Goal: Information Seeking & Learning: Find contact information

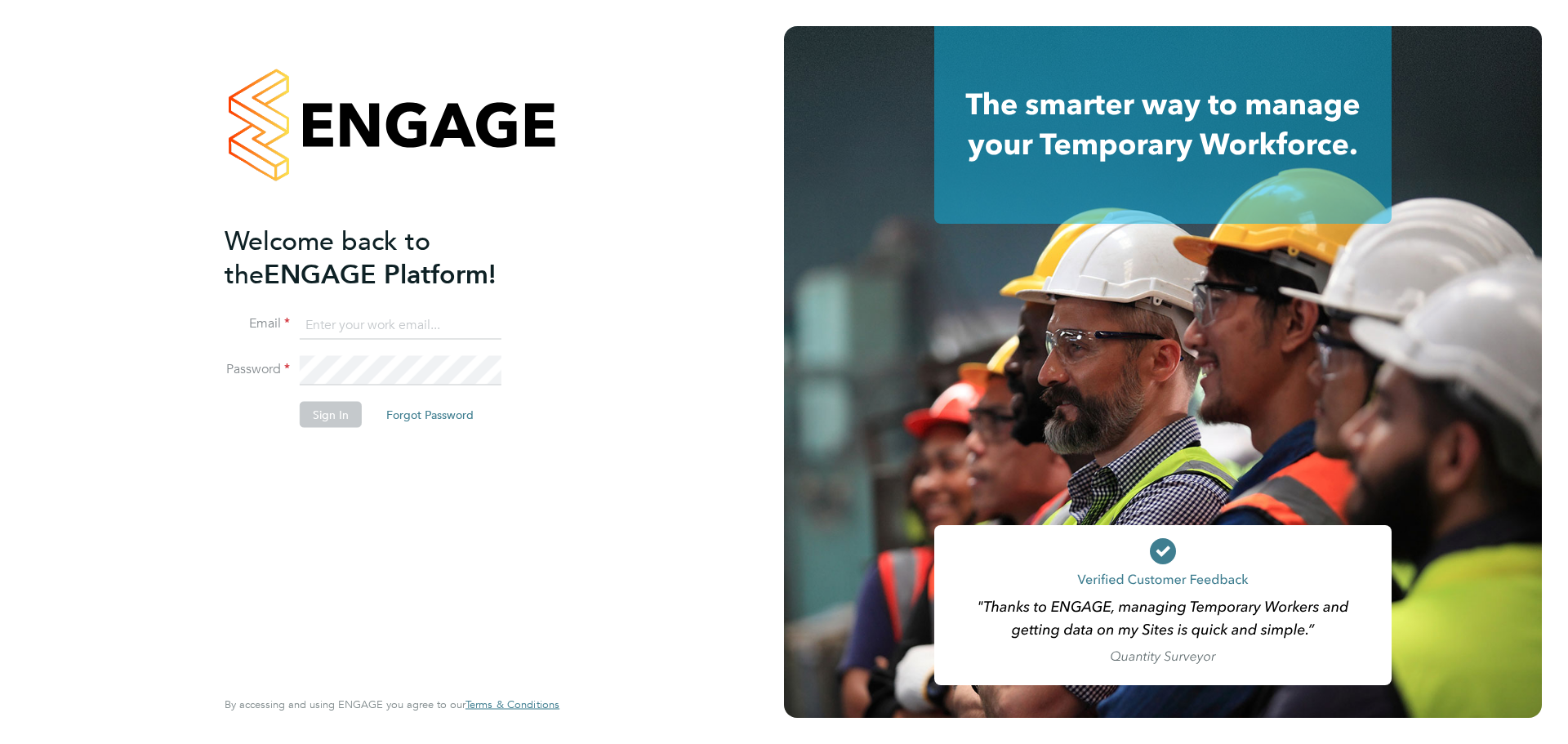
type input "clare.cramond@bluearrow.co.uk"
click at [331, 419] on button "Sign In" at bounding box center [331, 415] width 62 height 26
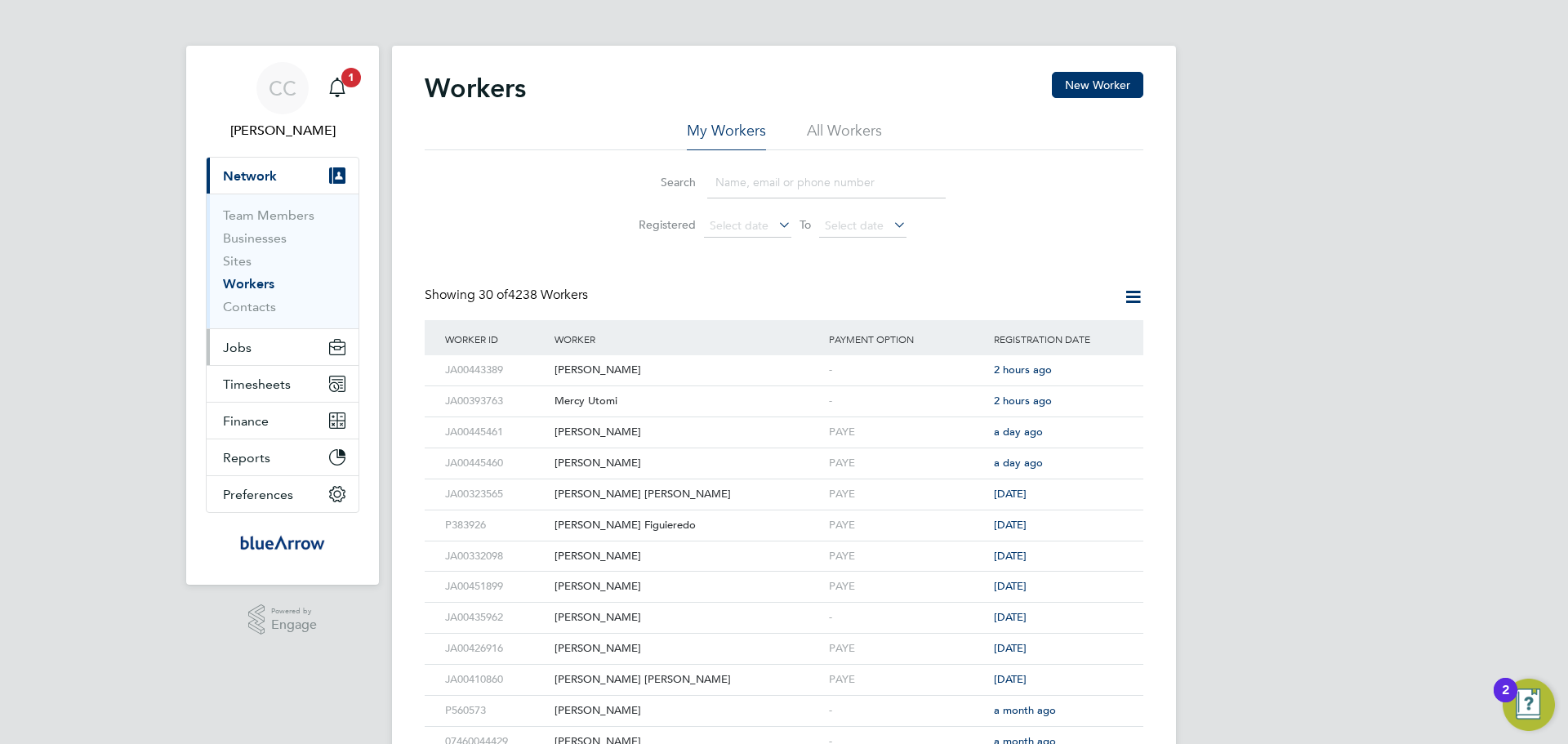
click at [235, 340] on span "Jobs" at bounding box center [238, 348] width 29 height 15
click at [247, 349] on span "Jobs" at bounding box center [238, 348] width 29 height 15
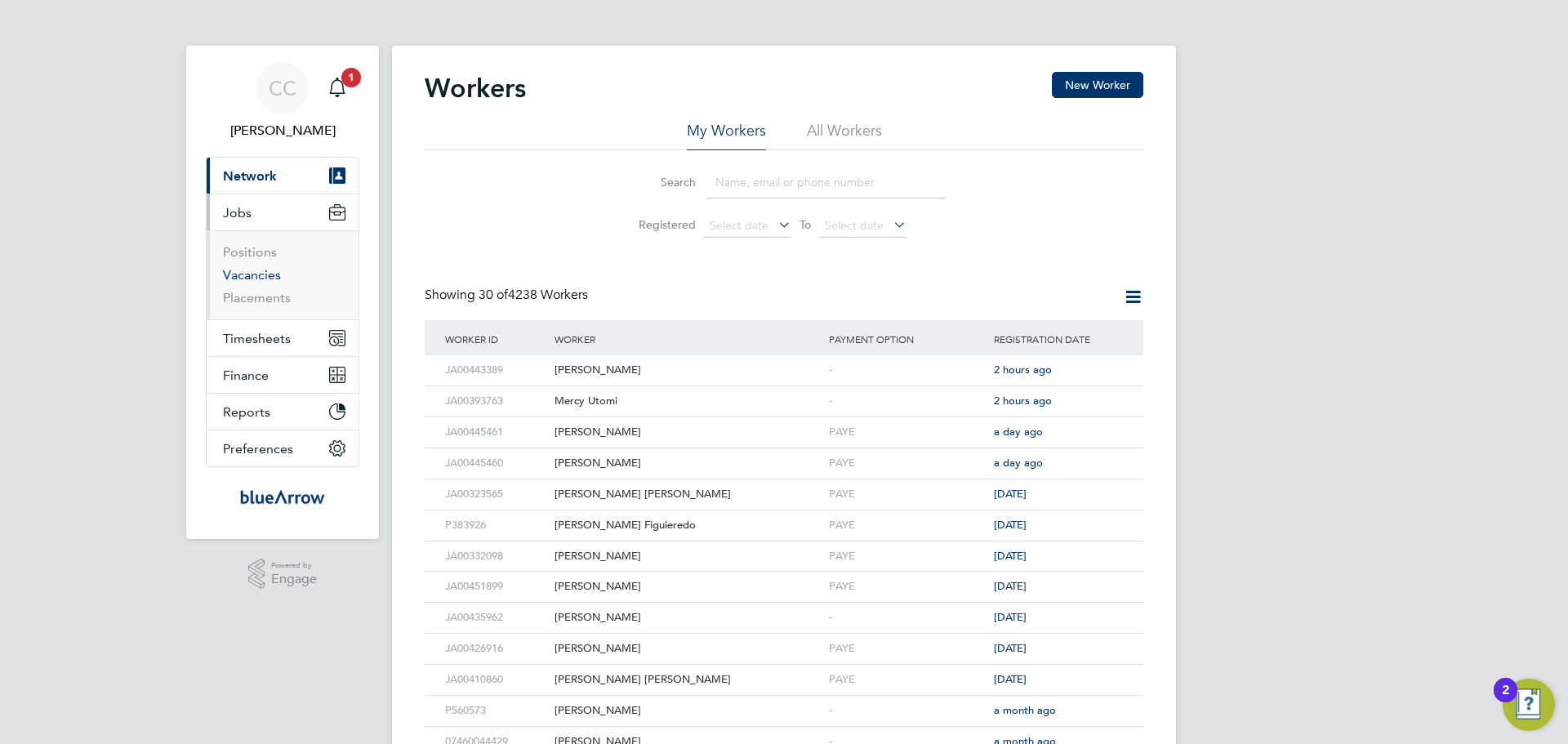
click at [265, 271] on link "Vacancies" at bounding box center [252, 274] width 58 height 15
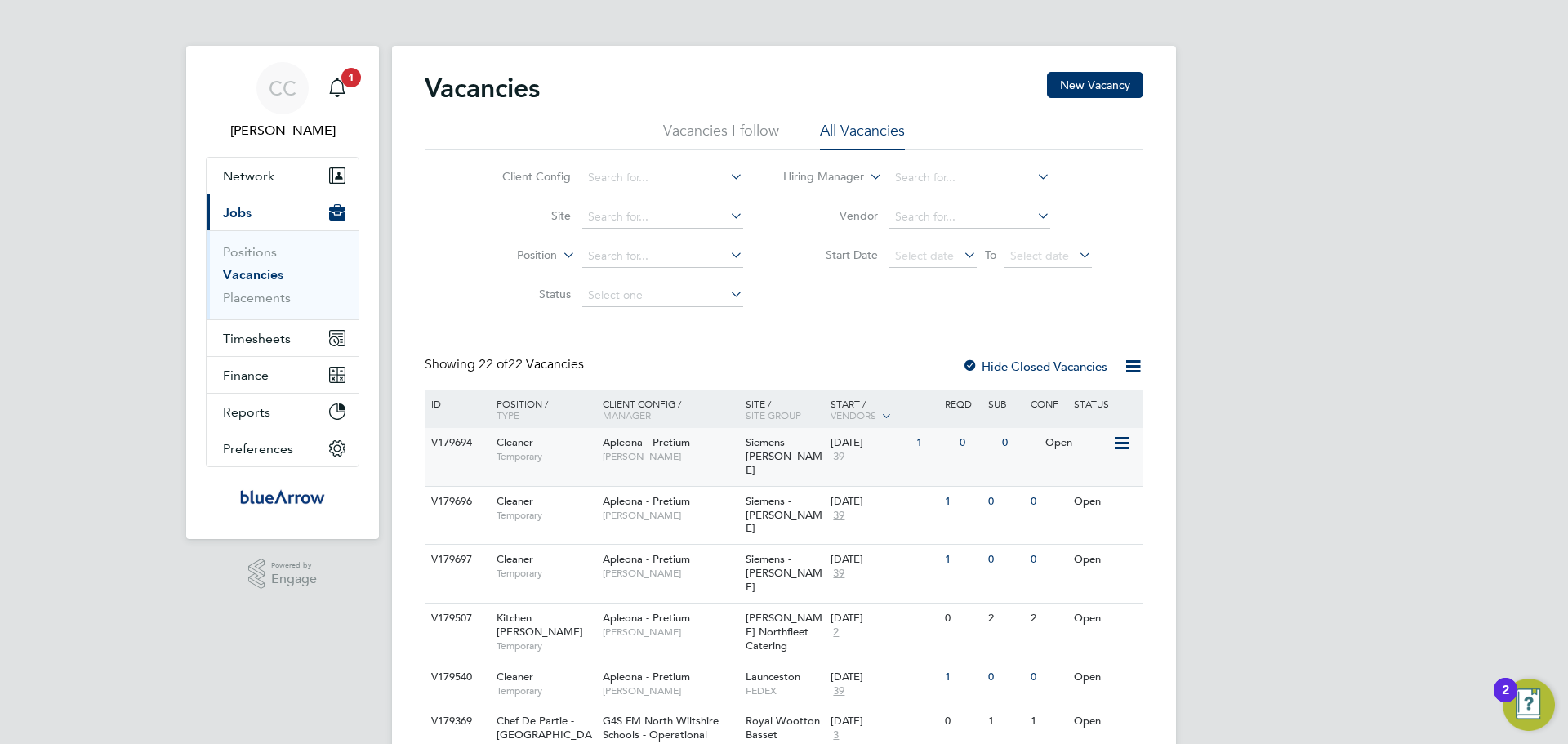
click at [757, 462] on span "Siemens - [PERSON_NAME]" at bounding box center [784, 455] width 76 height 42
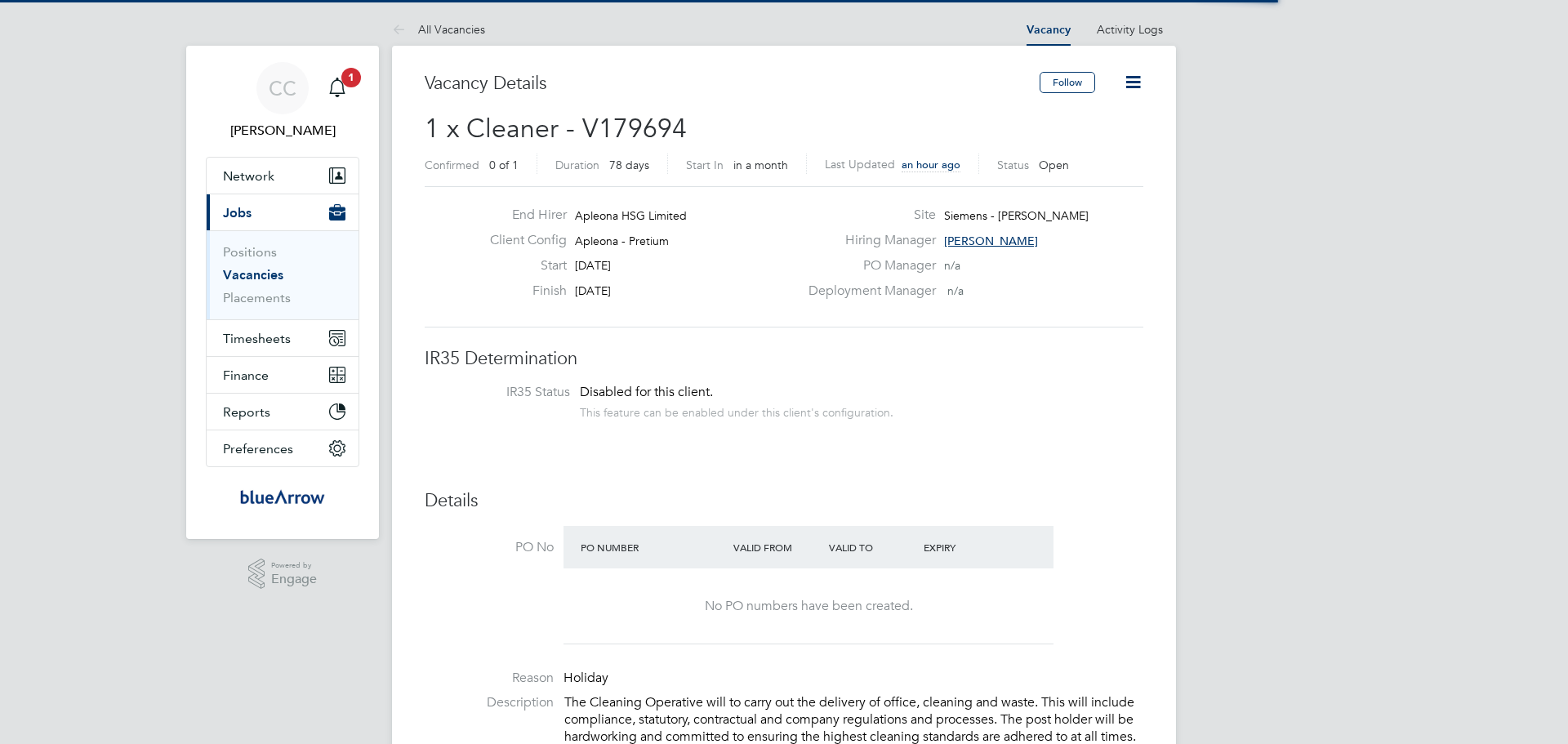
scroll to position [48, 114]
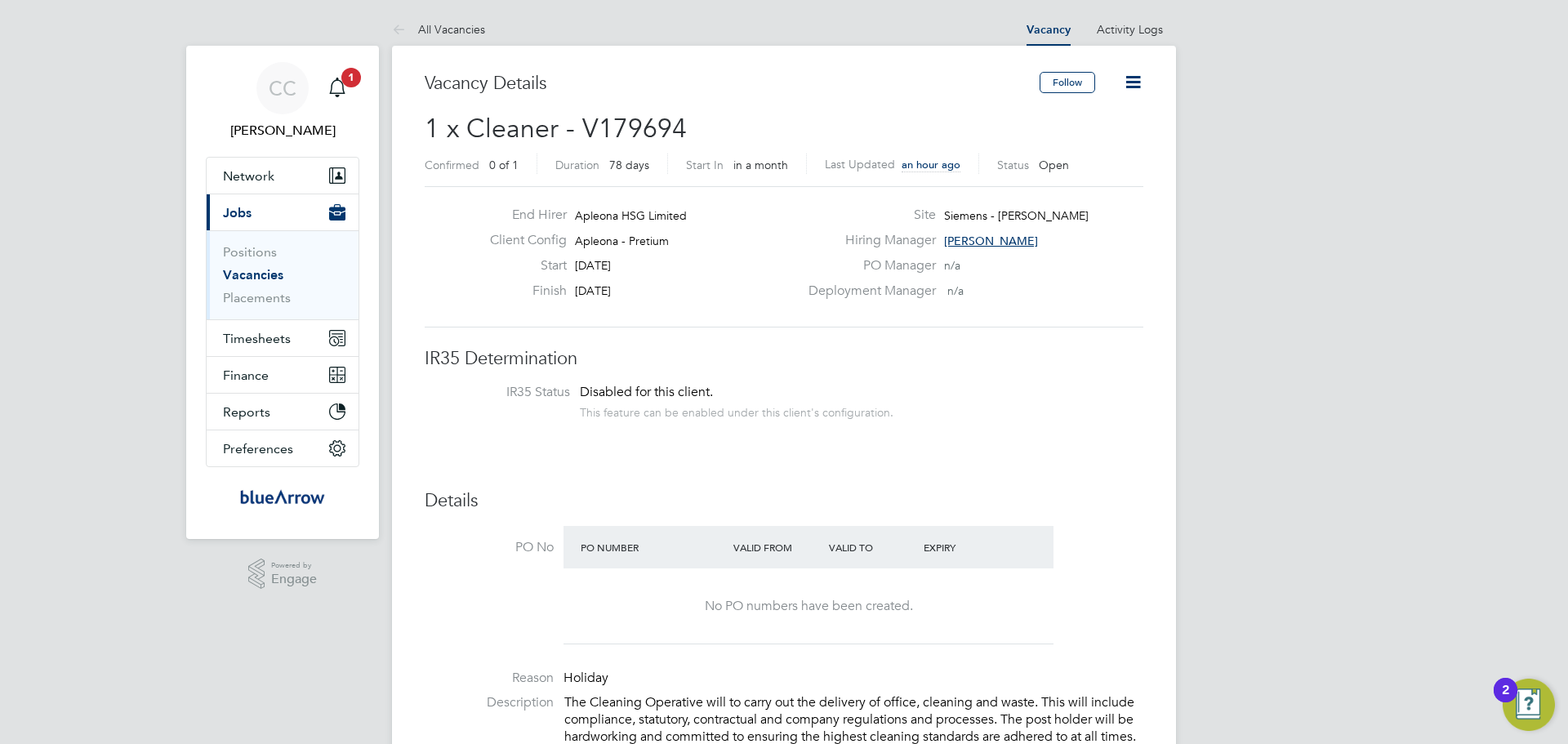
click at [983, 242] on span "[PERSON_NAME]" at bounding box center [991, 241] width 94 height 14
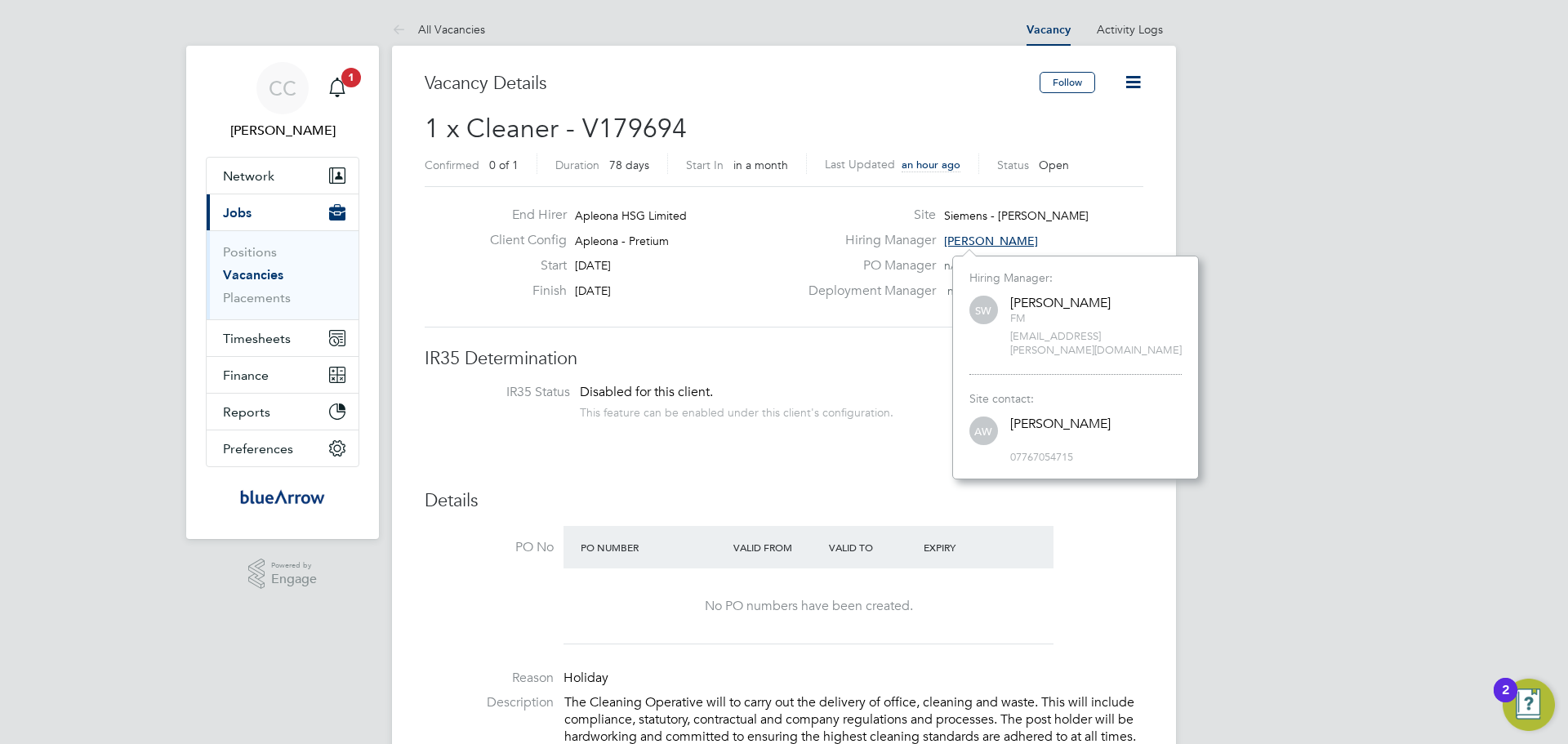
scroll to position [209, 246]
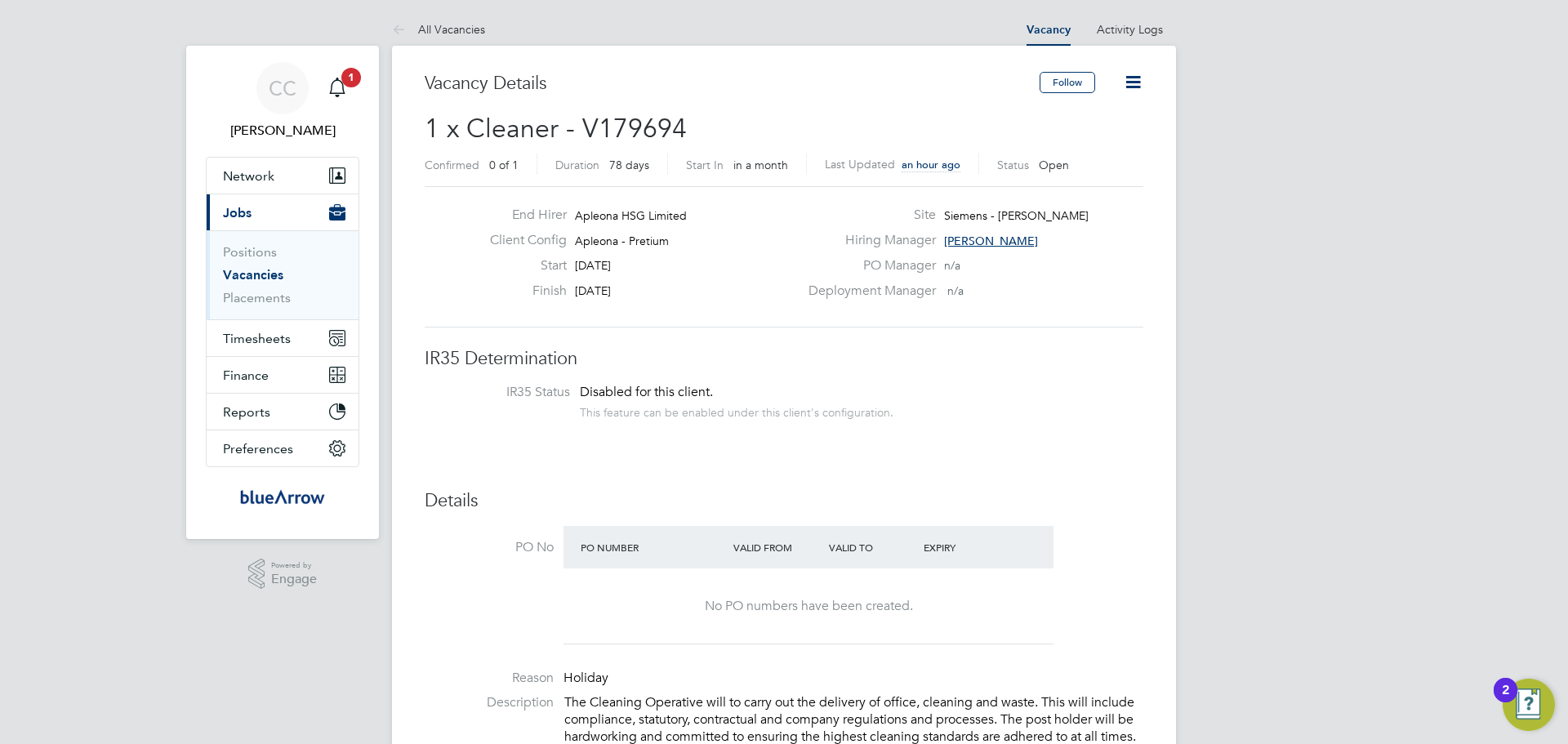
click at [1104, 361] on h3 "IR35 Determination" at bounding box center [784, 358] width 719 height 24
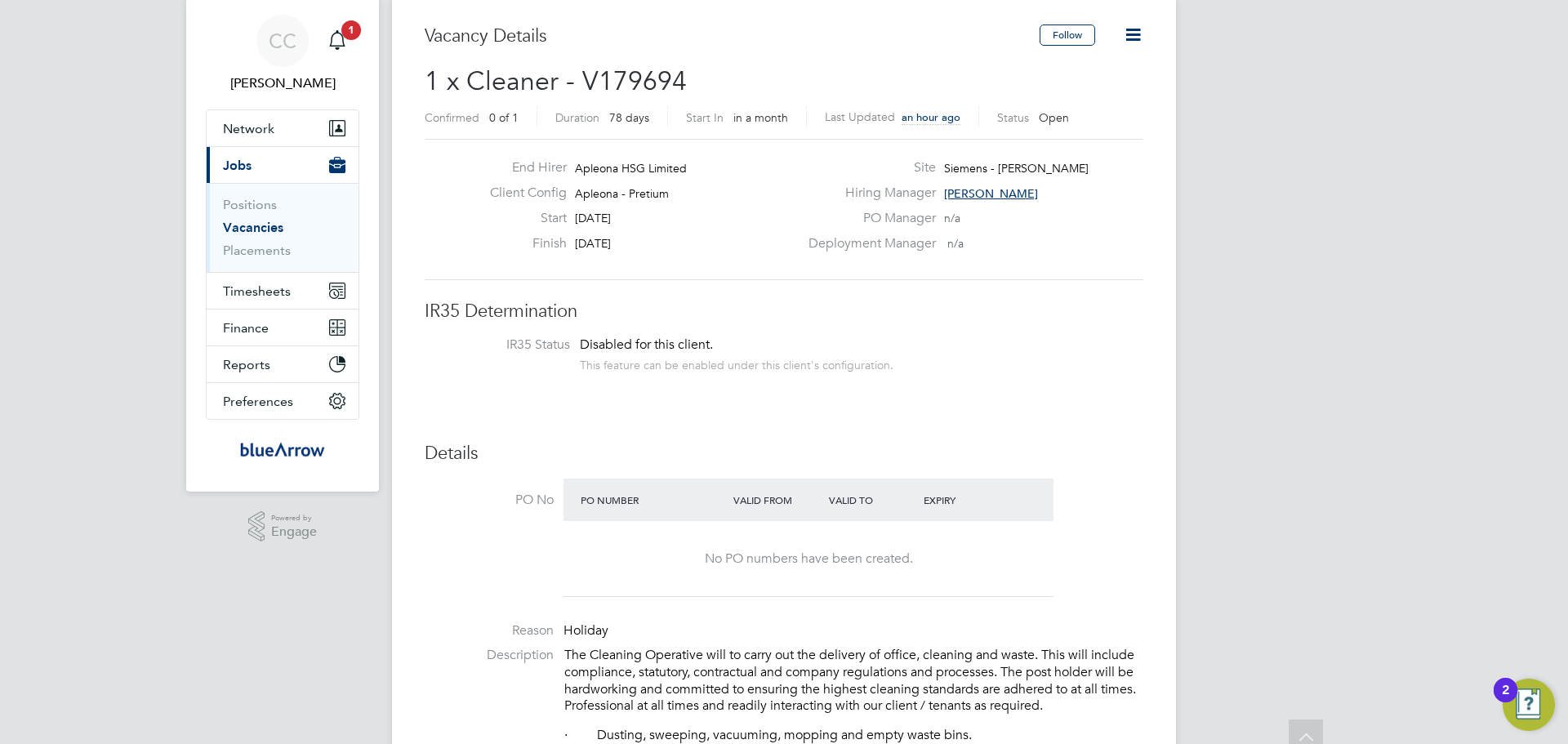
scroll to position [0, 0]
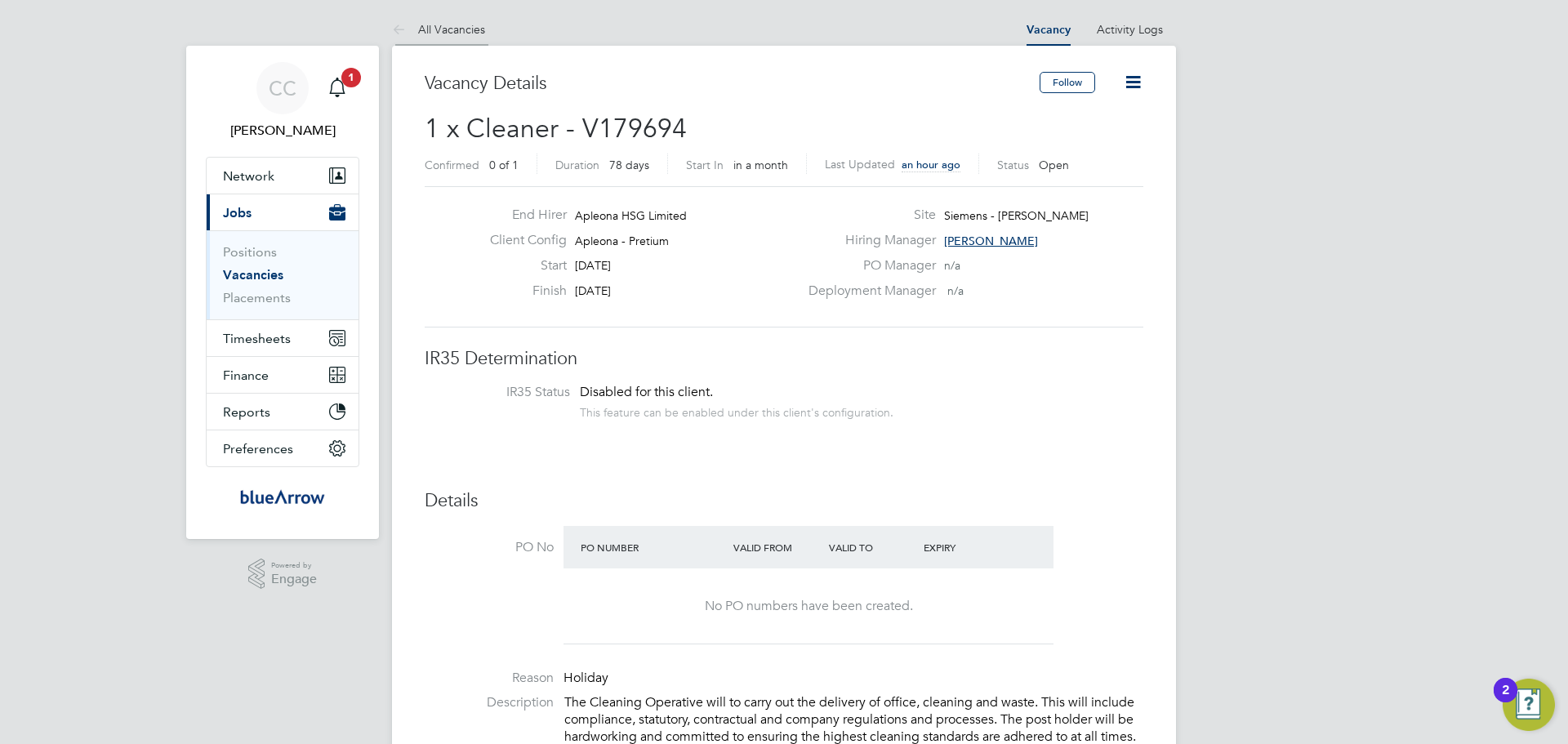
click at [414, 25] on link "All Vacancies" at bounding box center [439, 29] width 93 height 14
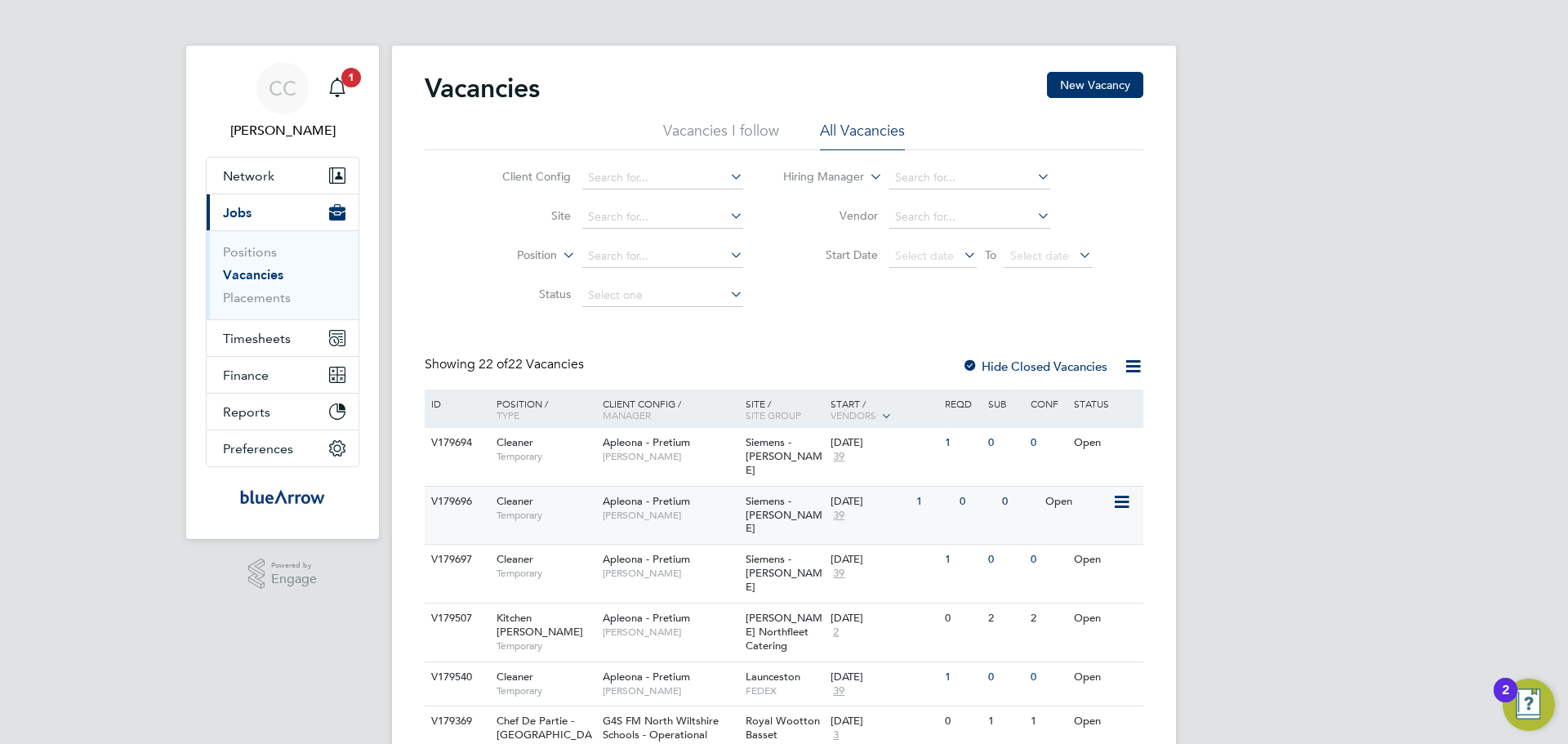
click at [696, 487] on div "Apleona - Pretium [PERSON_NAME]" at bounding box center [670, 508] width 143 height 43
click at [654, 213] on input at bounding box center [663, 217] width 160 height 23
click at [711, 236] on li "Siem [PERSON_NAME]" at bounding box center [707, 240] width 252 height 22
type input "Siemens - [PERSON_NAME]"
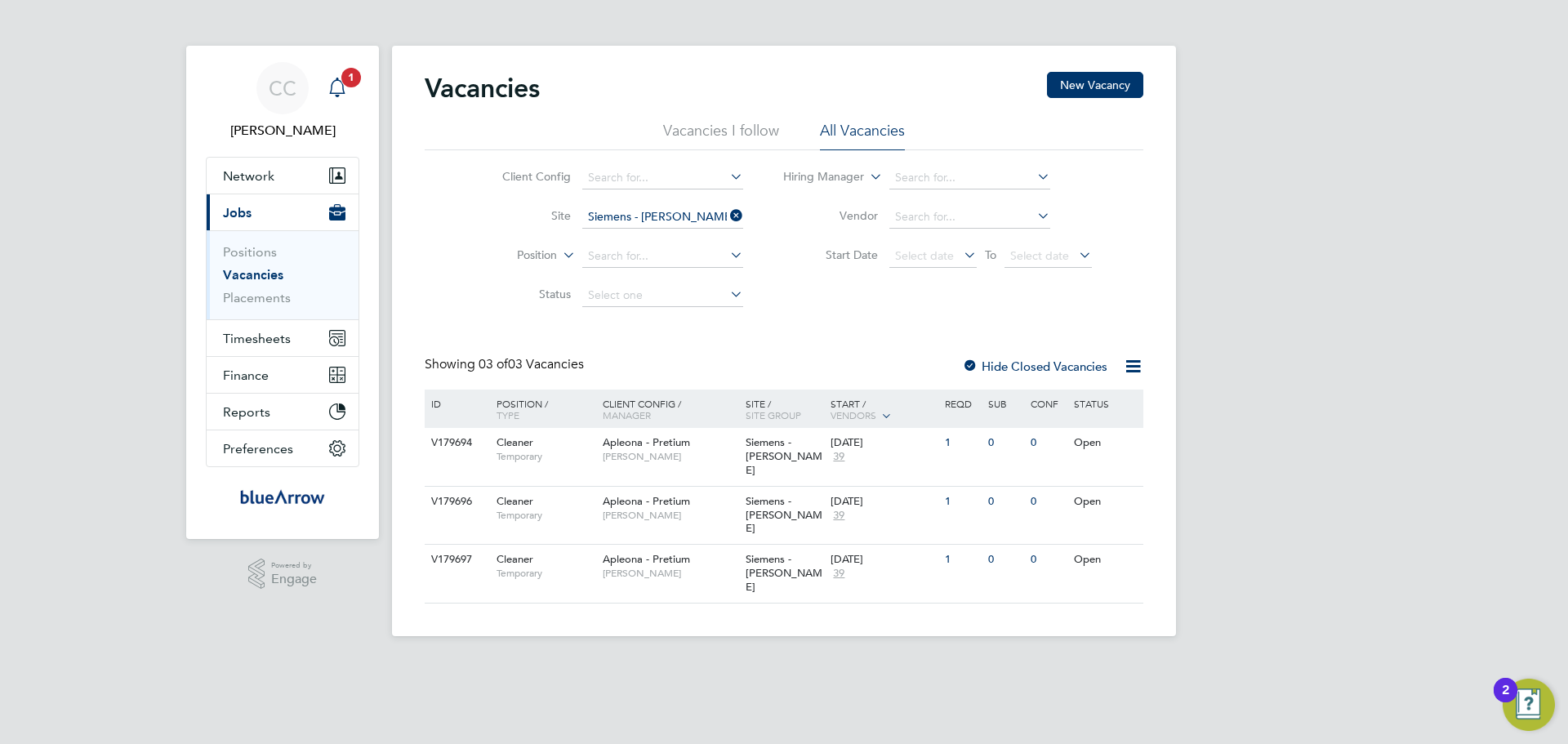
click at [344, 85] on app-alerts-badge "1" at bounding box center [351, 76] width 21 height 22
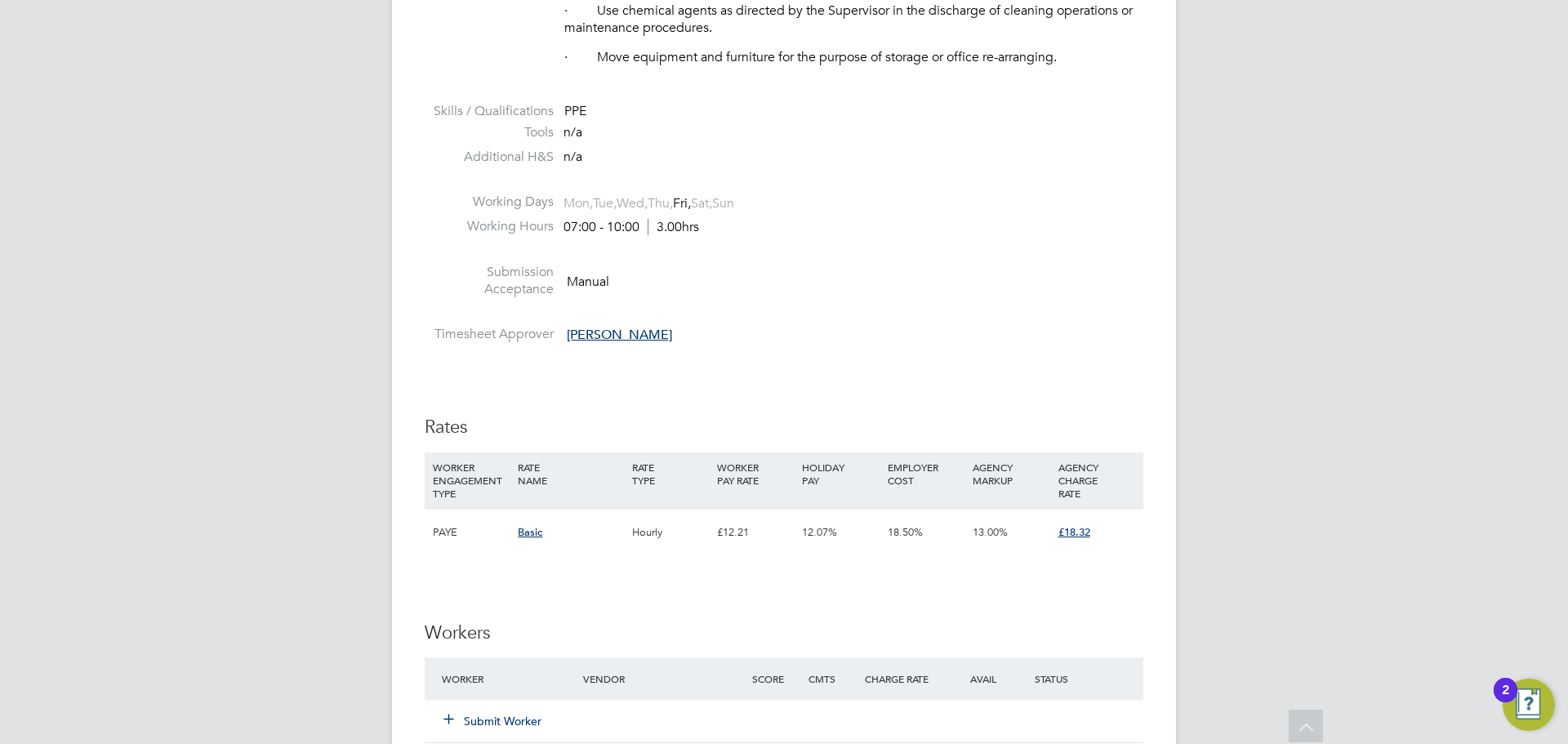
scroll to position [1077, 0]
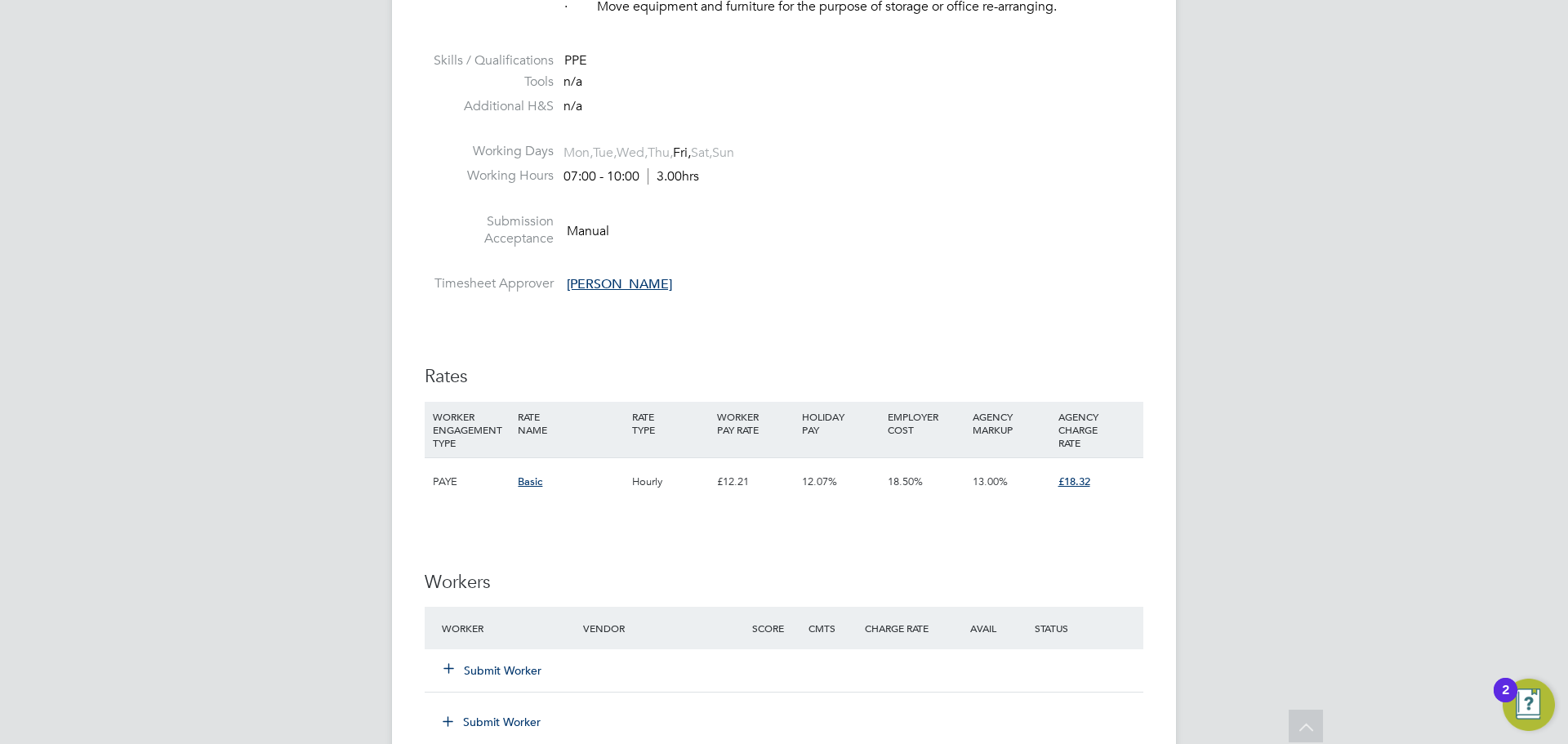
click at [619, 282] on span "[PERSON_NAME]" at bounding box center [619, 284] width 105 height 16
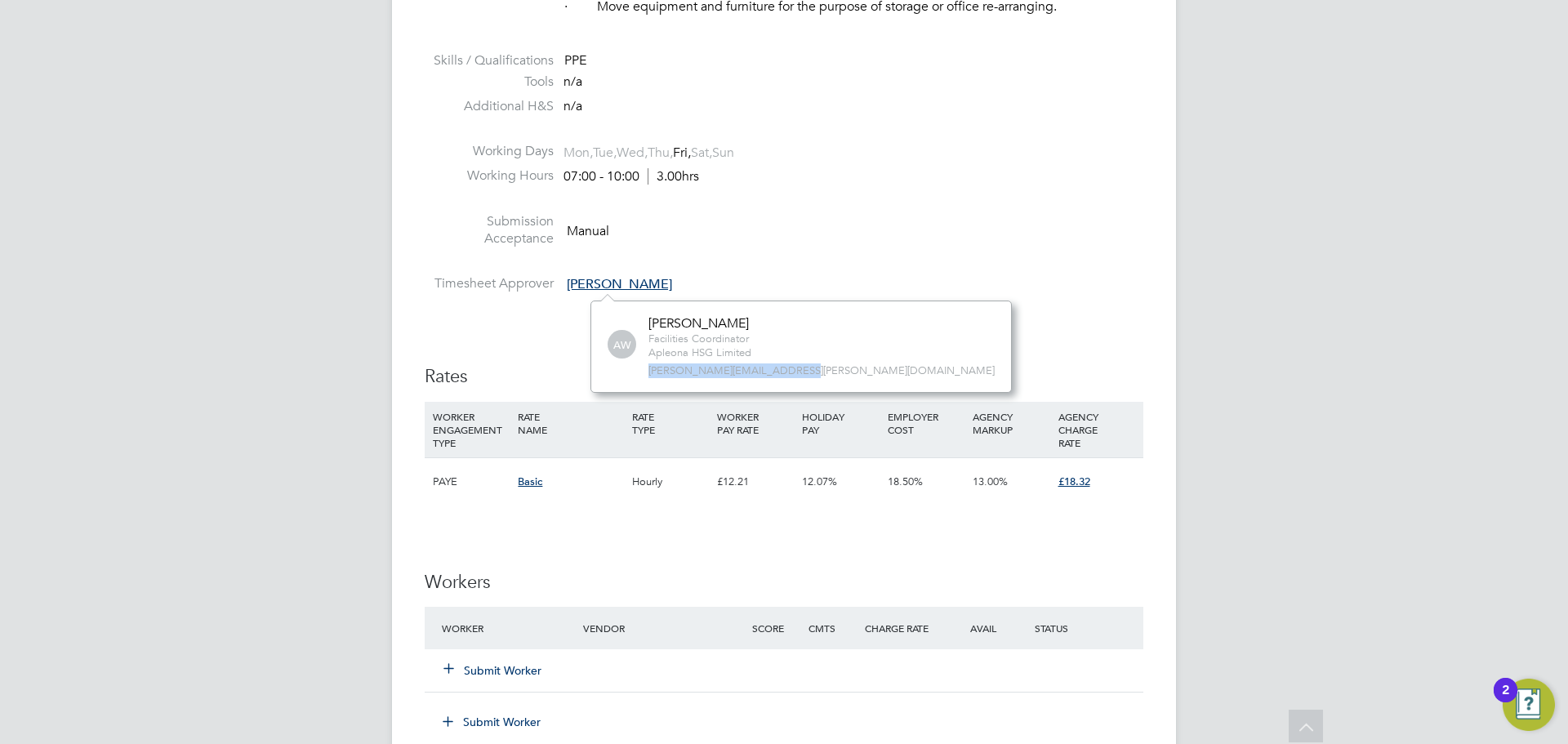
drag, startPoint x: 794, startPoint y: 373, endPoint x: 646, endPoint y: 388, distance: 148.8
click at [646, 388] on div "AW Angela Williams Facilities Coordinator Apleona HSG Limited angela.williams@a…" at bounding box center [801, 346] width 421 height 92
copy span "angela.williams@apleona.com"
click at [1178, 246] on div "CC Clare Cramond Notifications 1 Applications: Network Team Members Businesses …" at bounding box center [784, 211] width 1568 height 2577
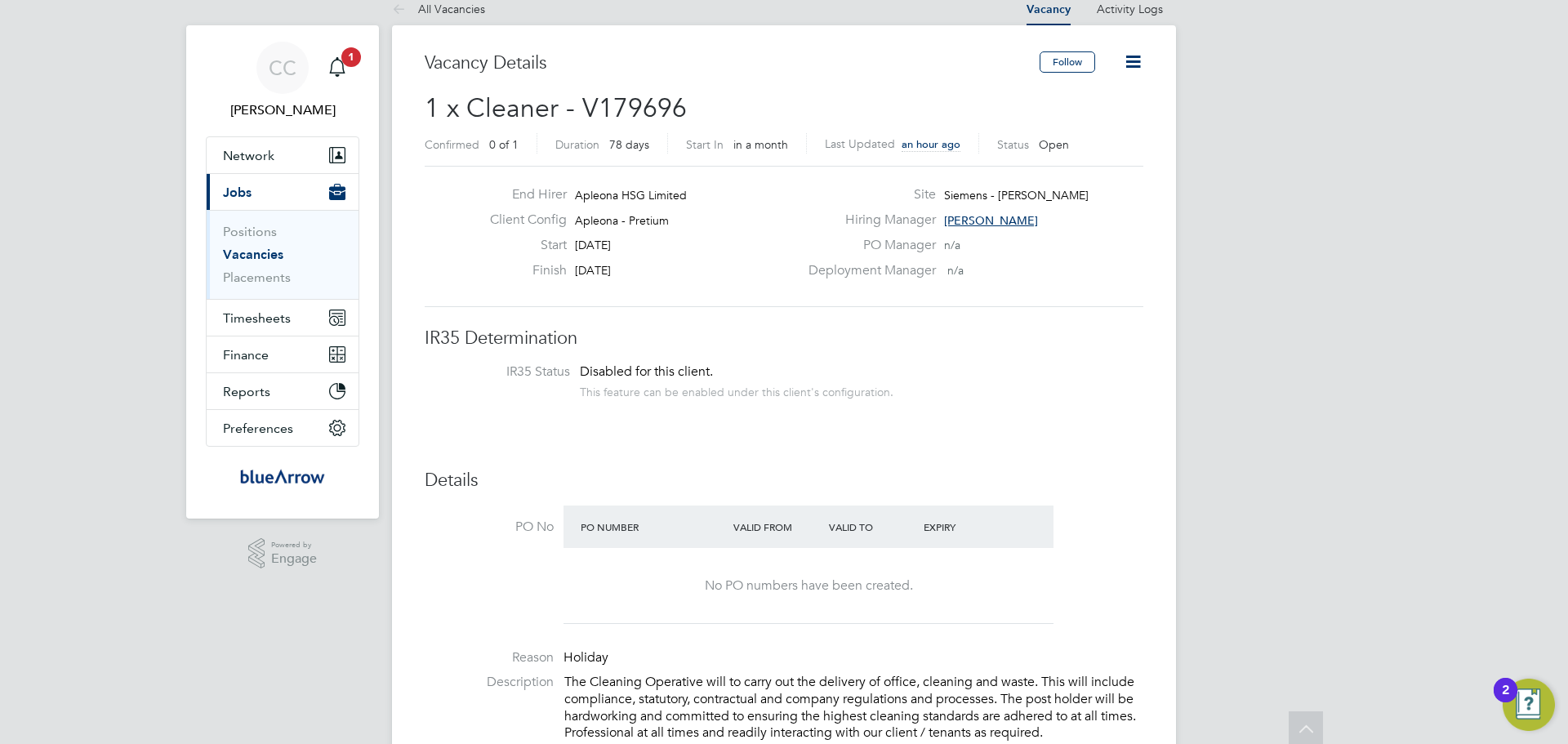
scroll to position [0, 0]
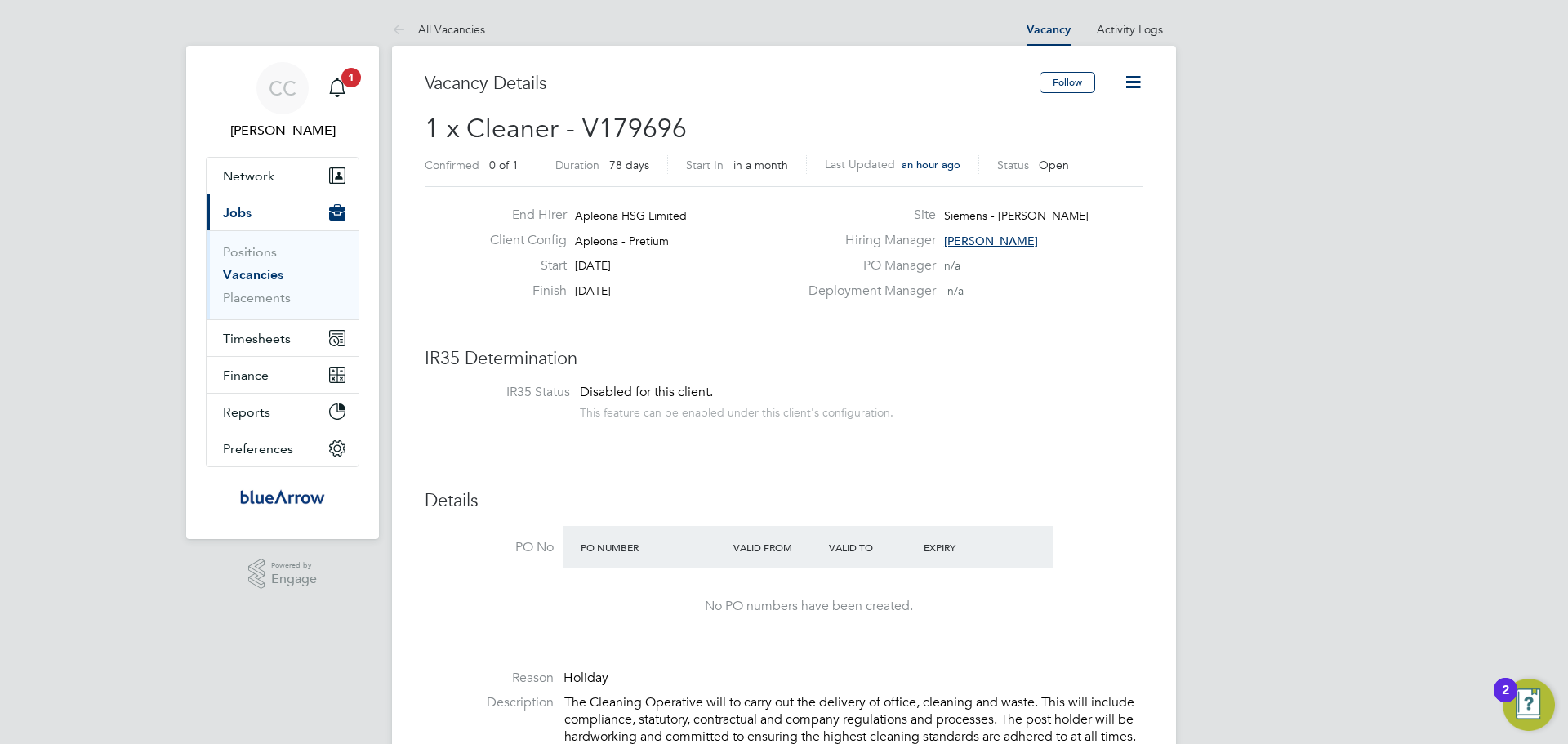
click at [988, 236] on span "[PERSON_NAME]" at bounding box center [991, 241] width 94 height 14
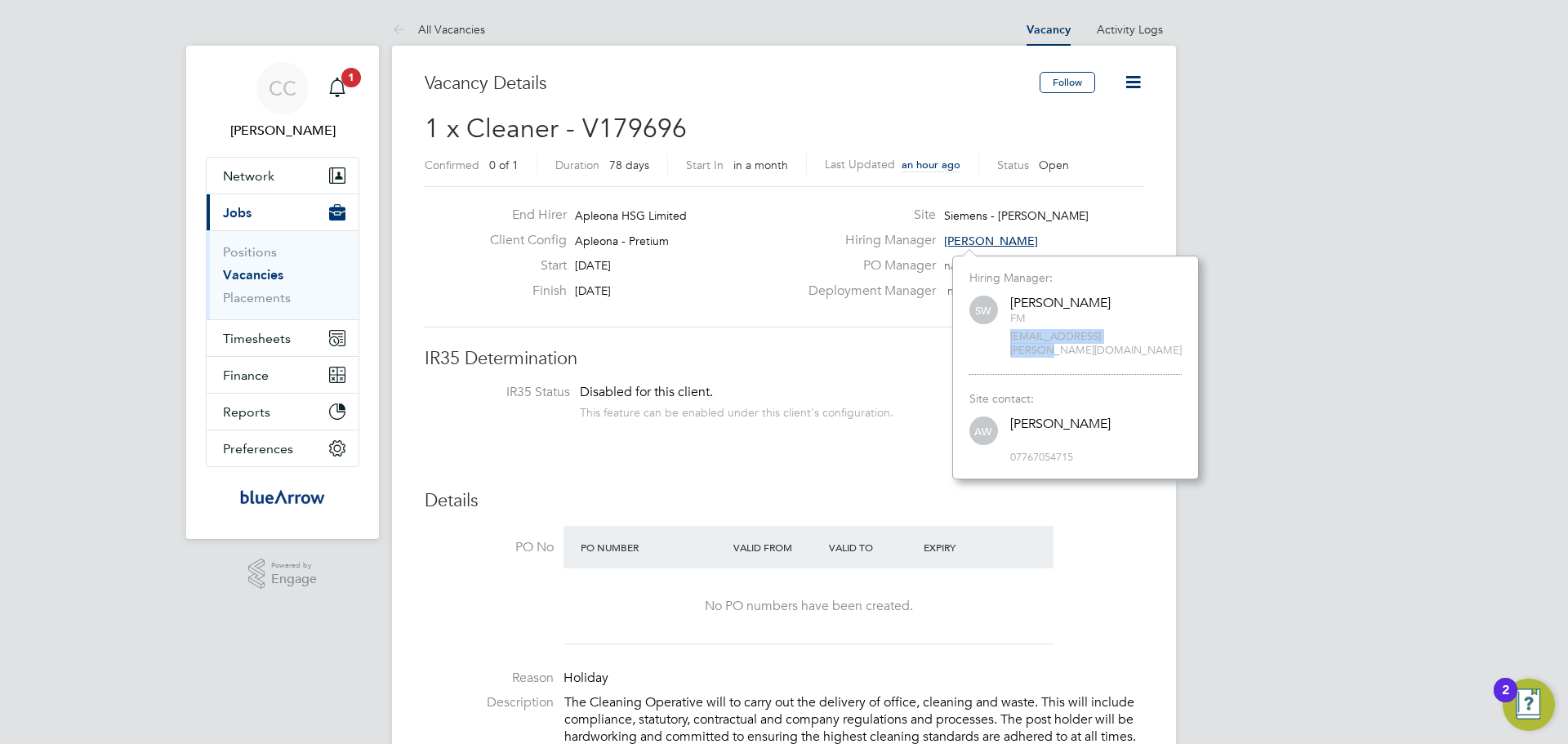
drag, startPoint x: 1142, startPoint y: 334, endPoint x: 990, endPoint y: 341, distance: 152.2
click at [990, 341] on div "SW Simon Ward FM simon.ward@apleona.com" at bounding box center [1076, 325] width 213 height 65
copy span "[EMAIL_ADDRESS][PERSON_NAME][DOMAIN_NAME]"
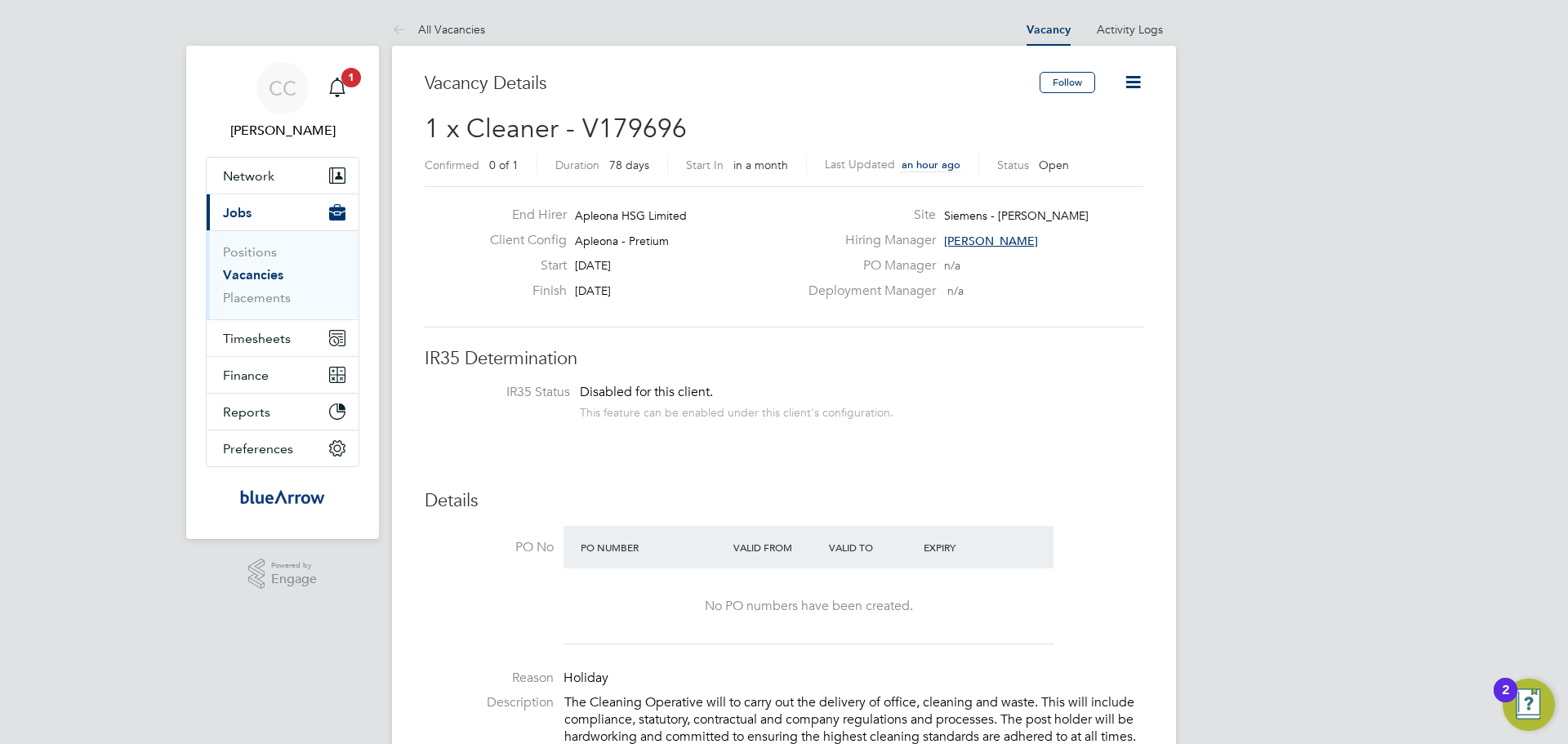
click at [995, 240] on span "[PERSON_NAME]" at bounding box center [991, 241] width 94 height 14
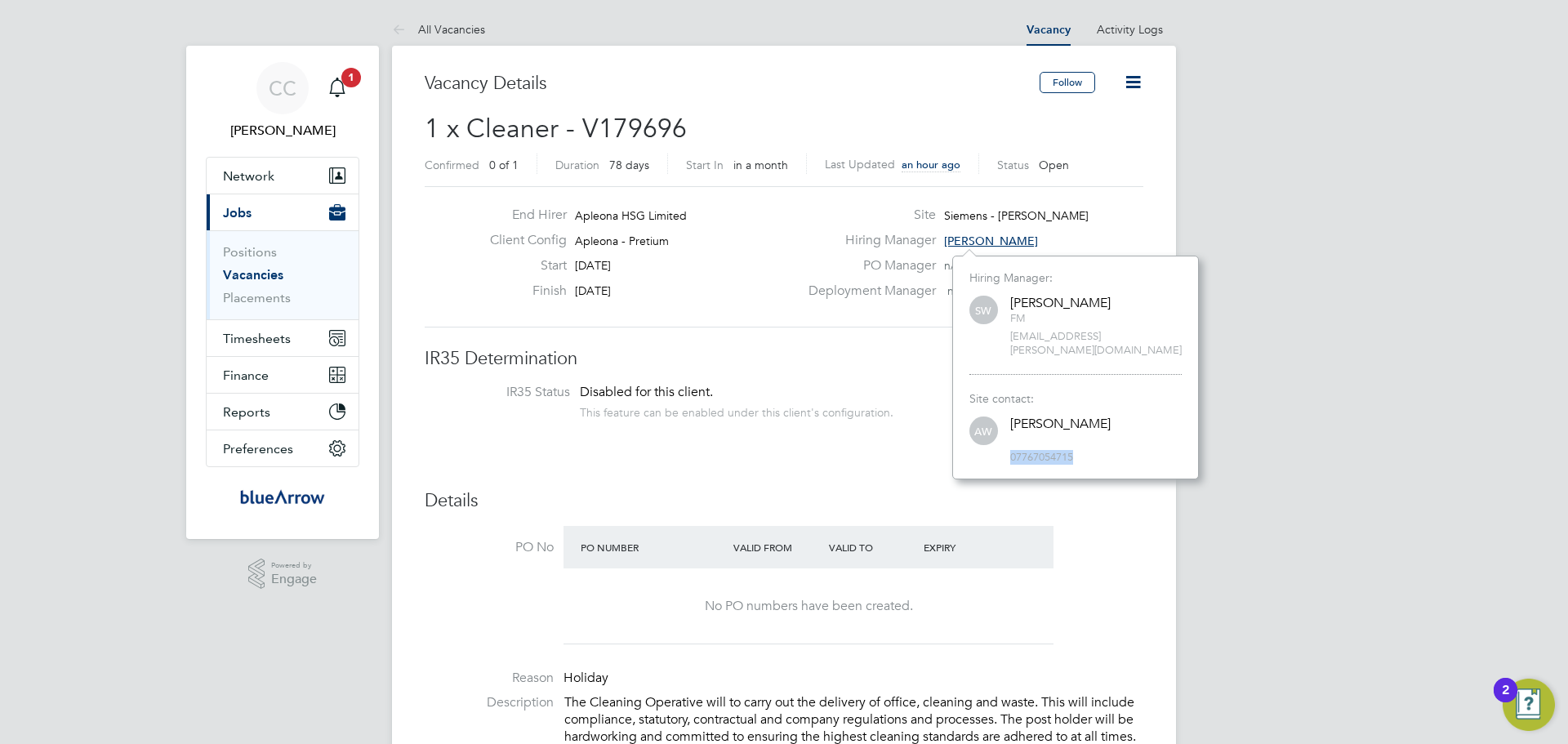
drag, startPoint x: 1089, startPoint y: 450, endPoint x: 1005, endPoint y: 450, distance: 84.0
click at [1005, 450] on div "AW Angela Williams 07767054715" at bounding box center [1076, 439] width 213 height 50
copy span "07767054715"
click at [821, 386] on div "Disabled for this client. This feature can be enabled under this client's confi…" at bounding box center [737, 401] width 313 height 36
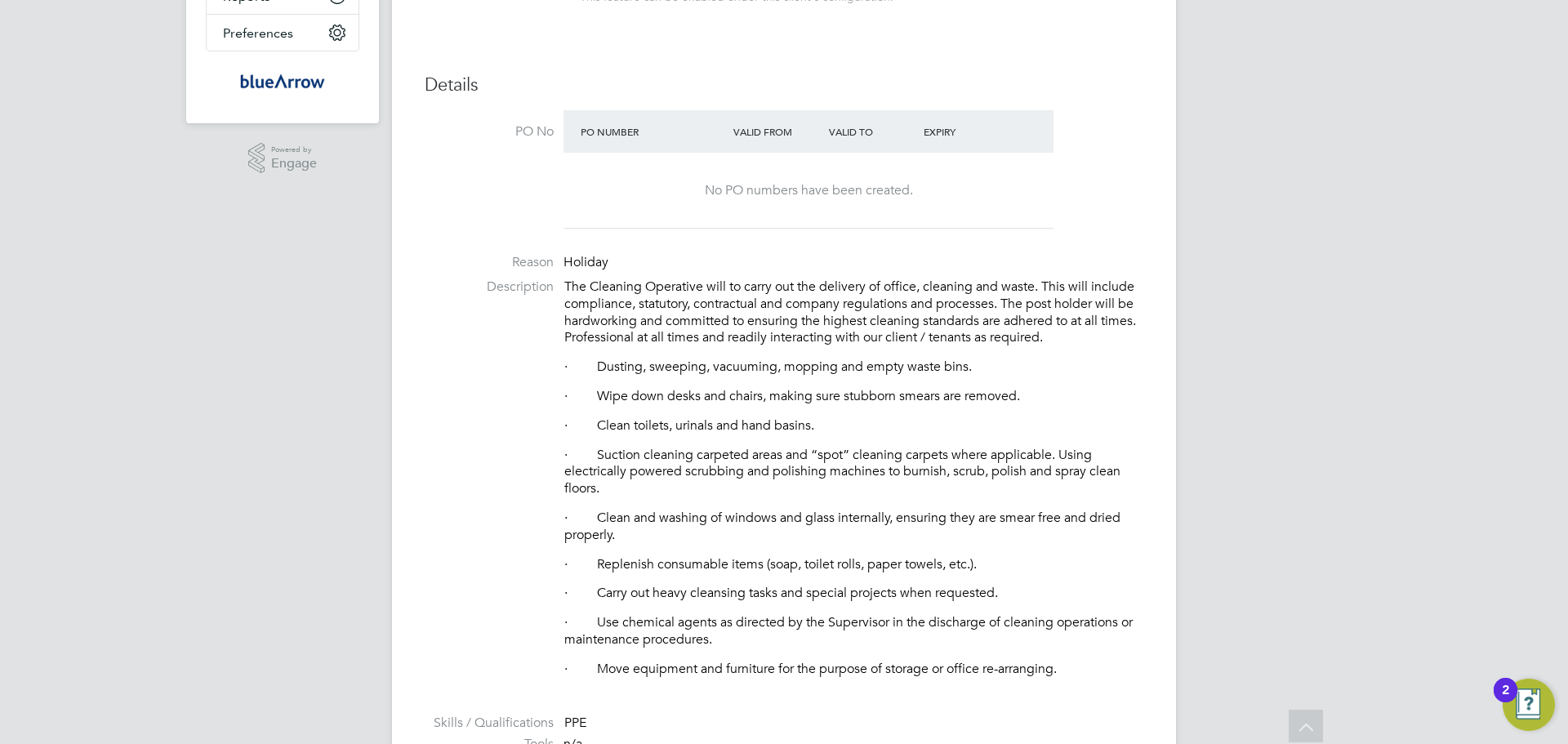
scroll to position [392, 0]
